Goal: Information Seeking & Learning: Learn about a topic

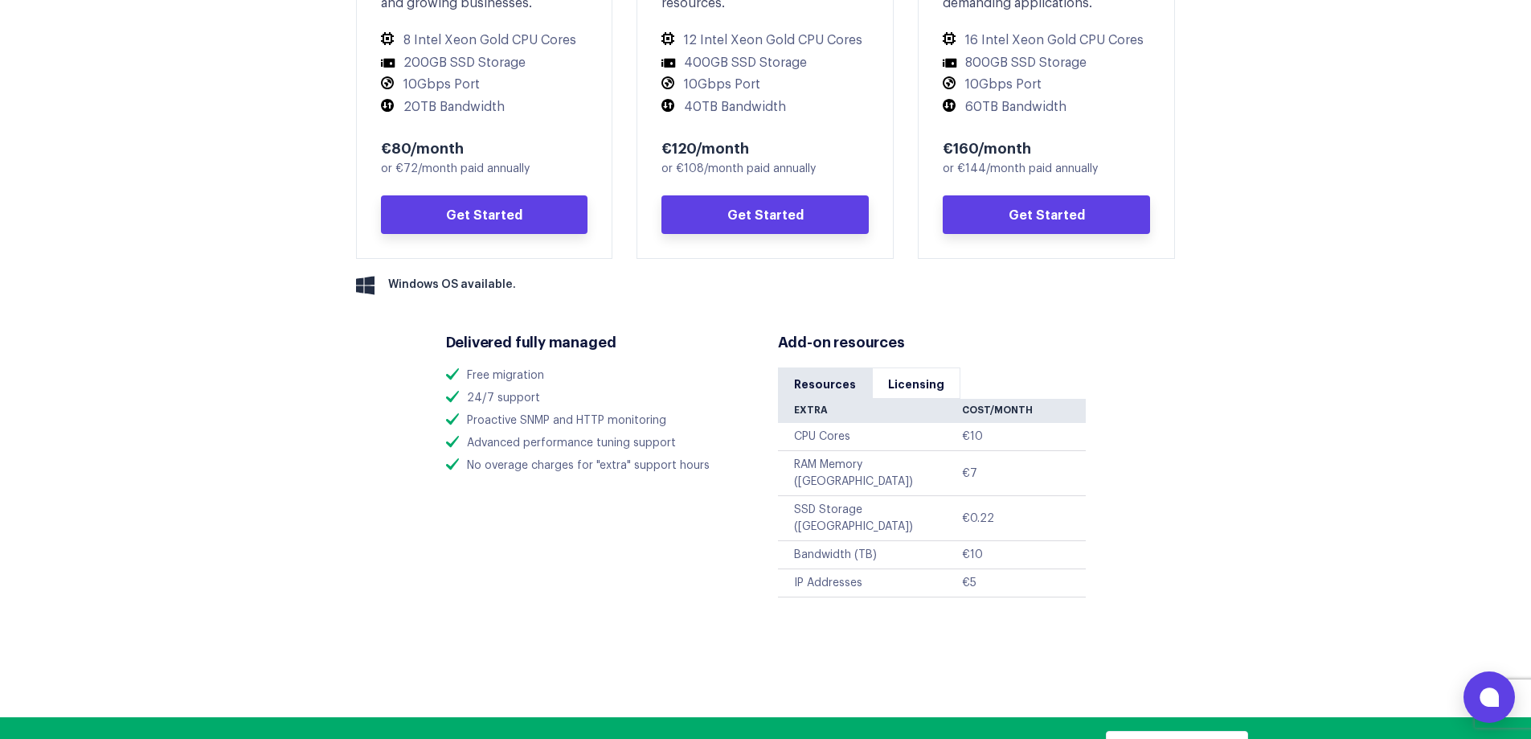
scroll to position [1125, 0]
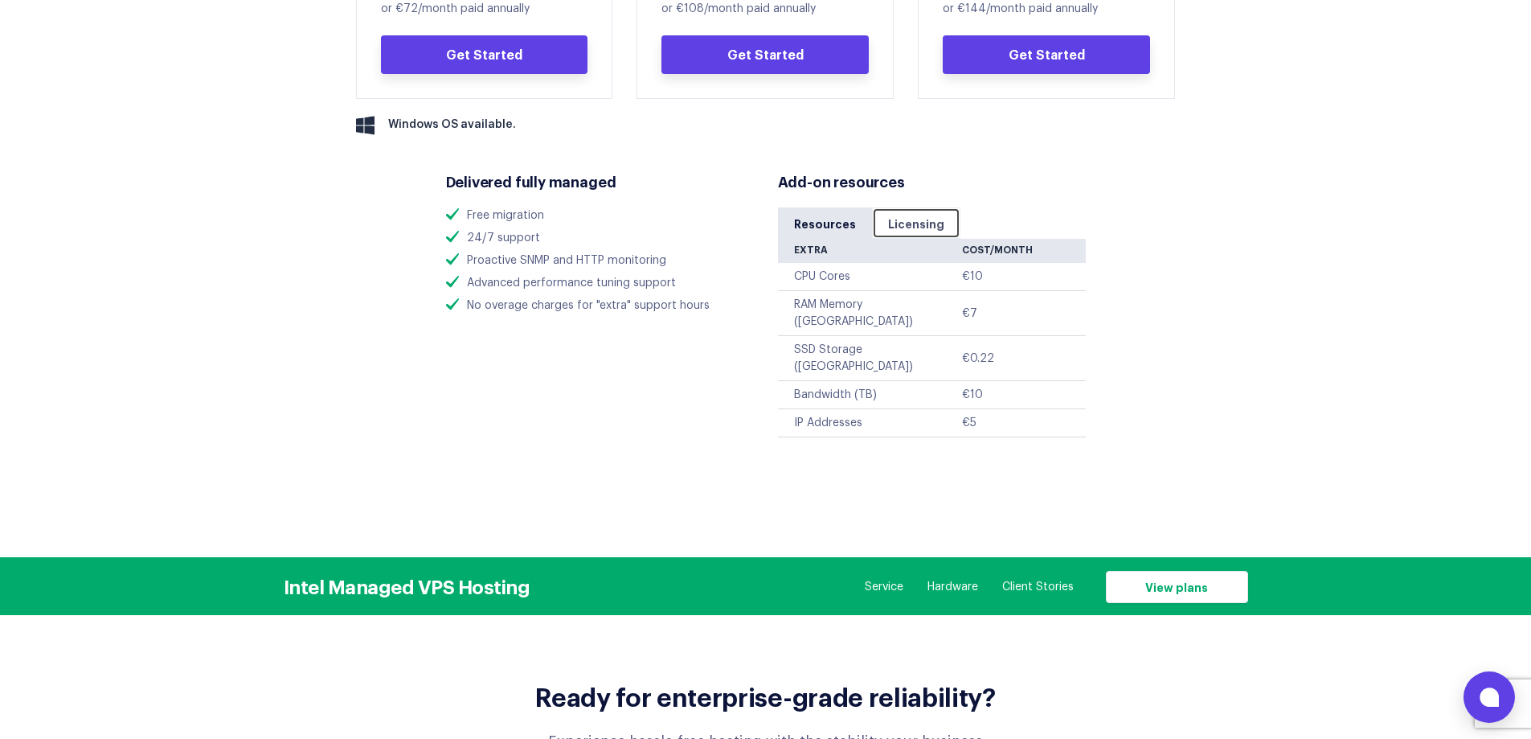
click at [900, 236] on link "Licensing" at bounding box center [916, 222] width 88 height 31
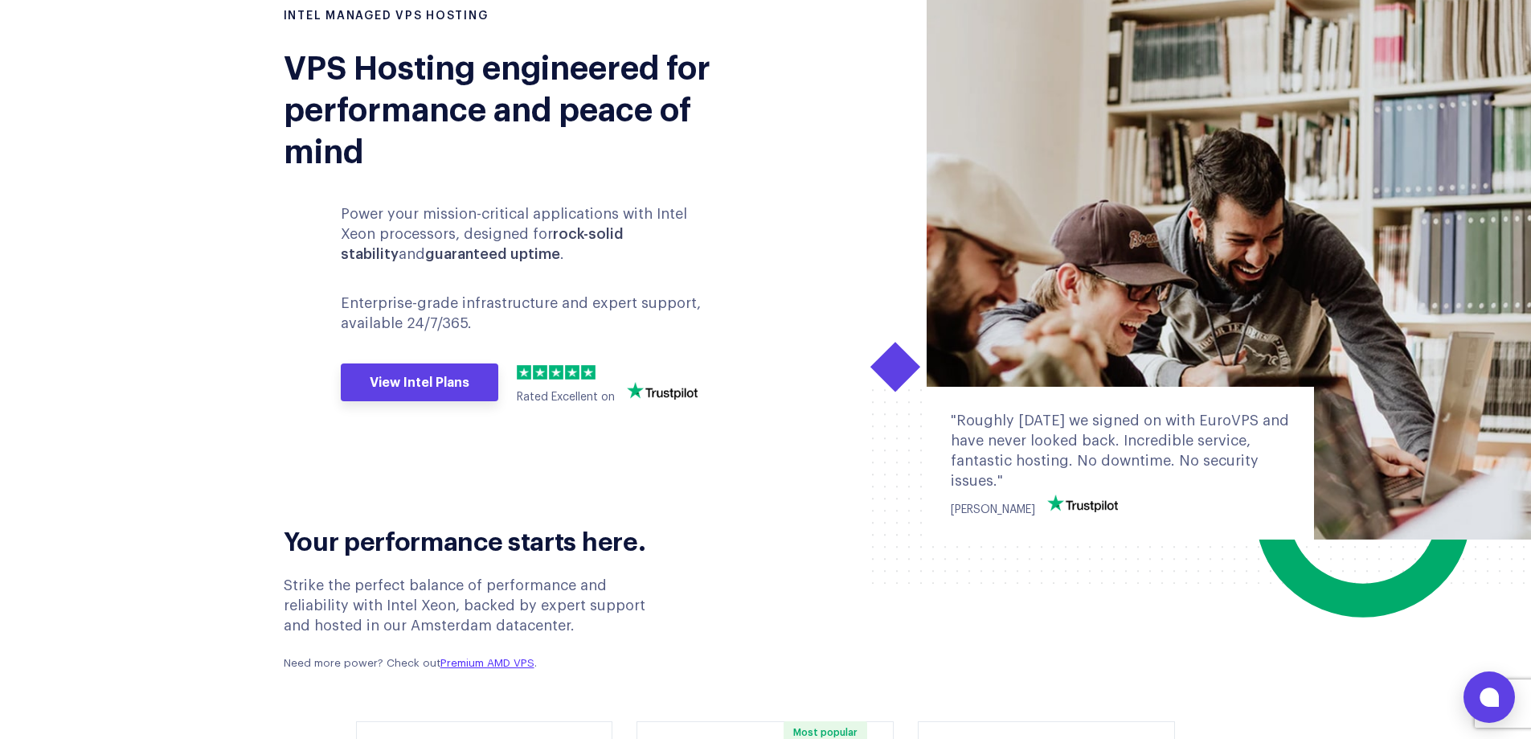
scroll to position [0, 0]
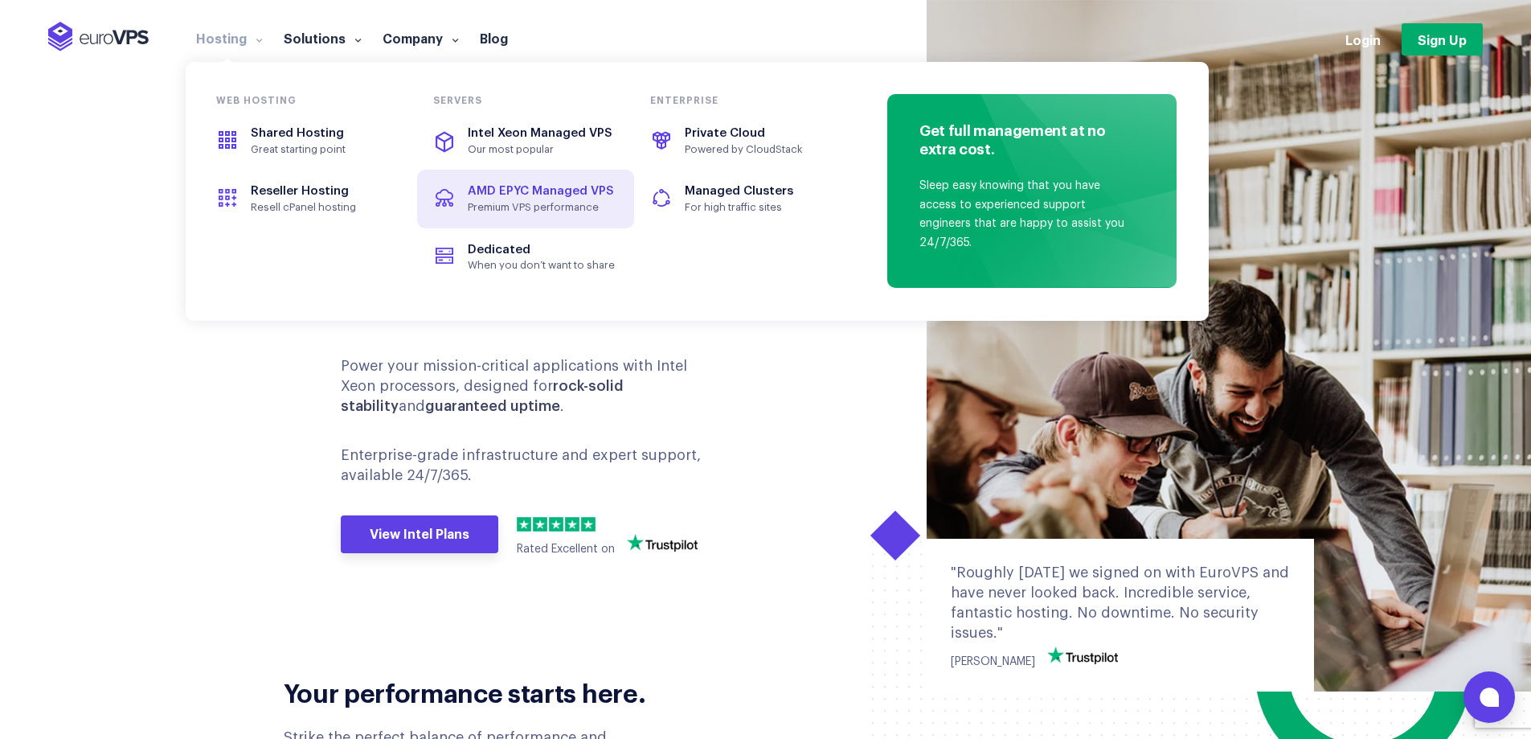
click at [570, 203] on span "Premium VPS performance" at bounding box center [542, 207] width 148 height 13
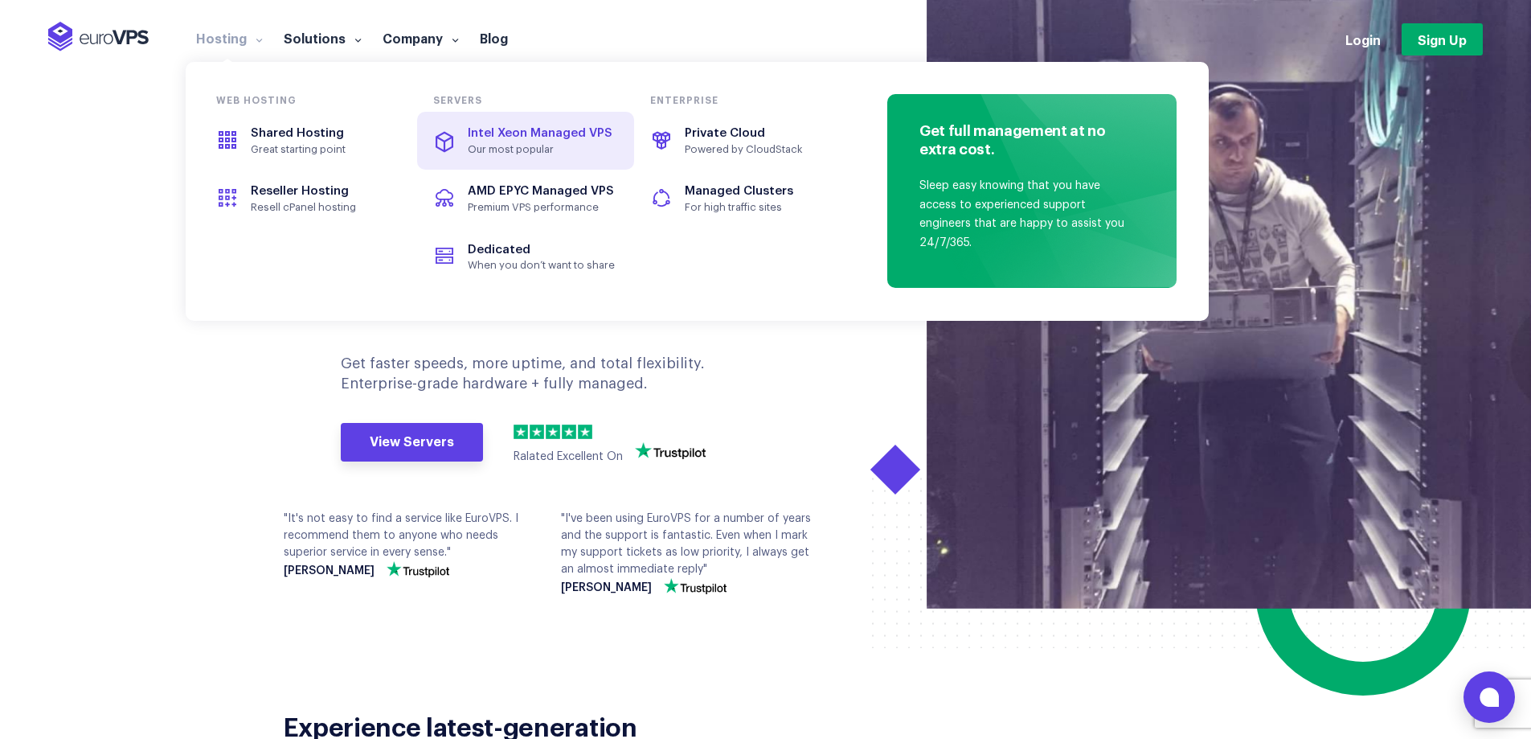
click at [508, 131] on span "Intel Xeon Managed VPS" at bounding box center [540, 133] width 145 height 12
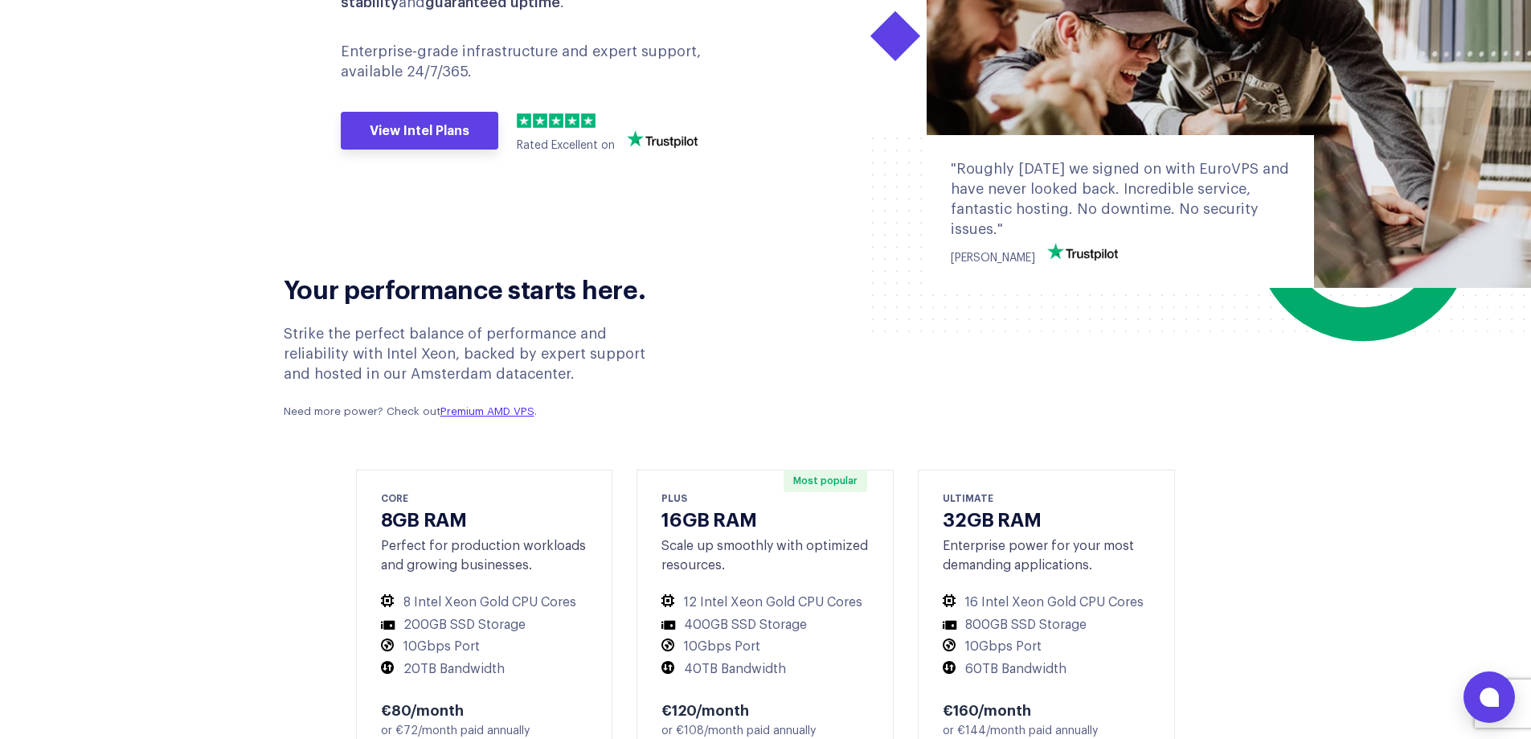
scroll to position [402, 0]
